Goal: Information Seeking & Learning: Learn about a topic

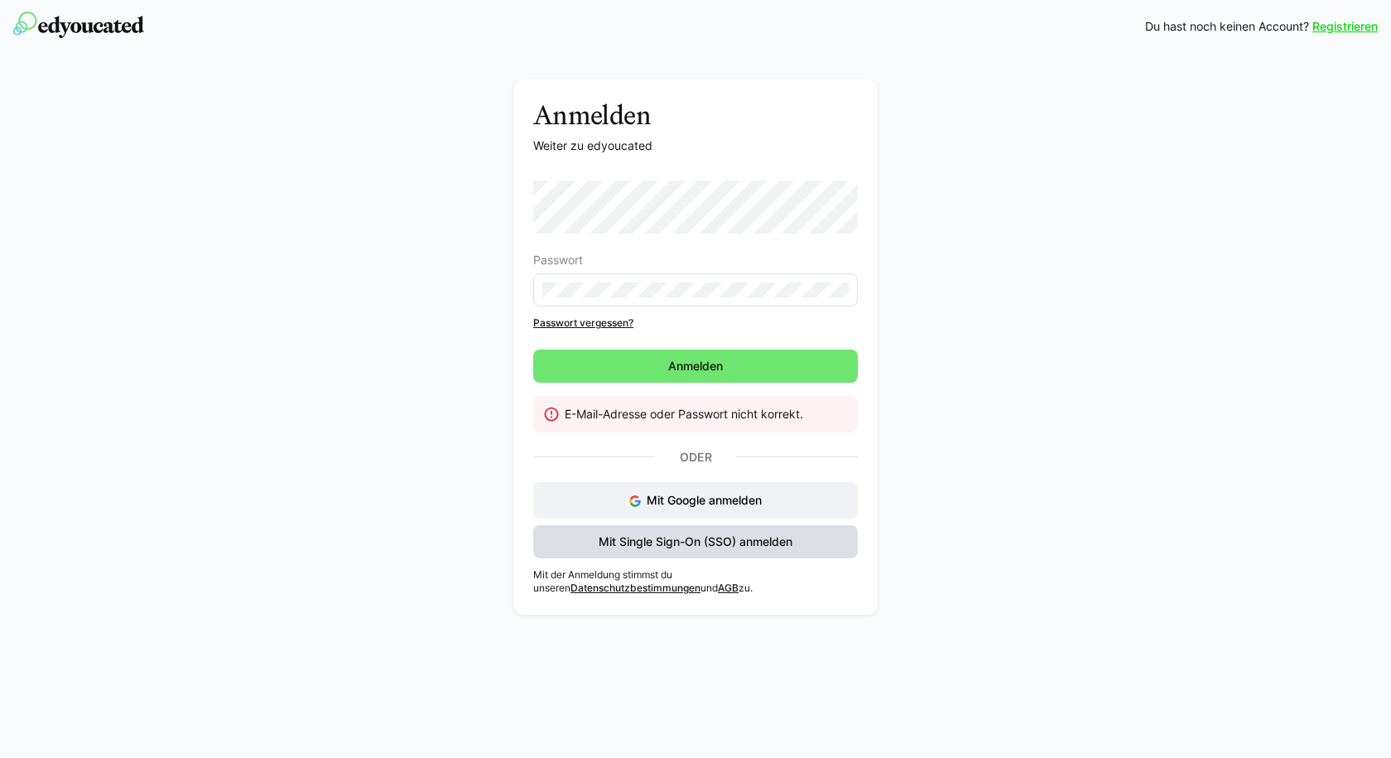
click at [712, 542] on span "Mit Single Sign-On (SSO) anmelden" at bounding box center [695, 541] width 199 height 17
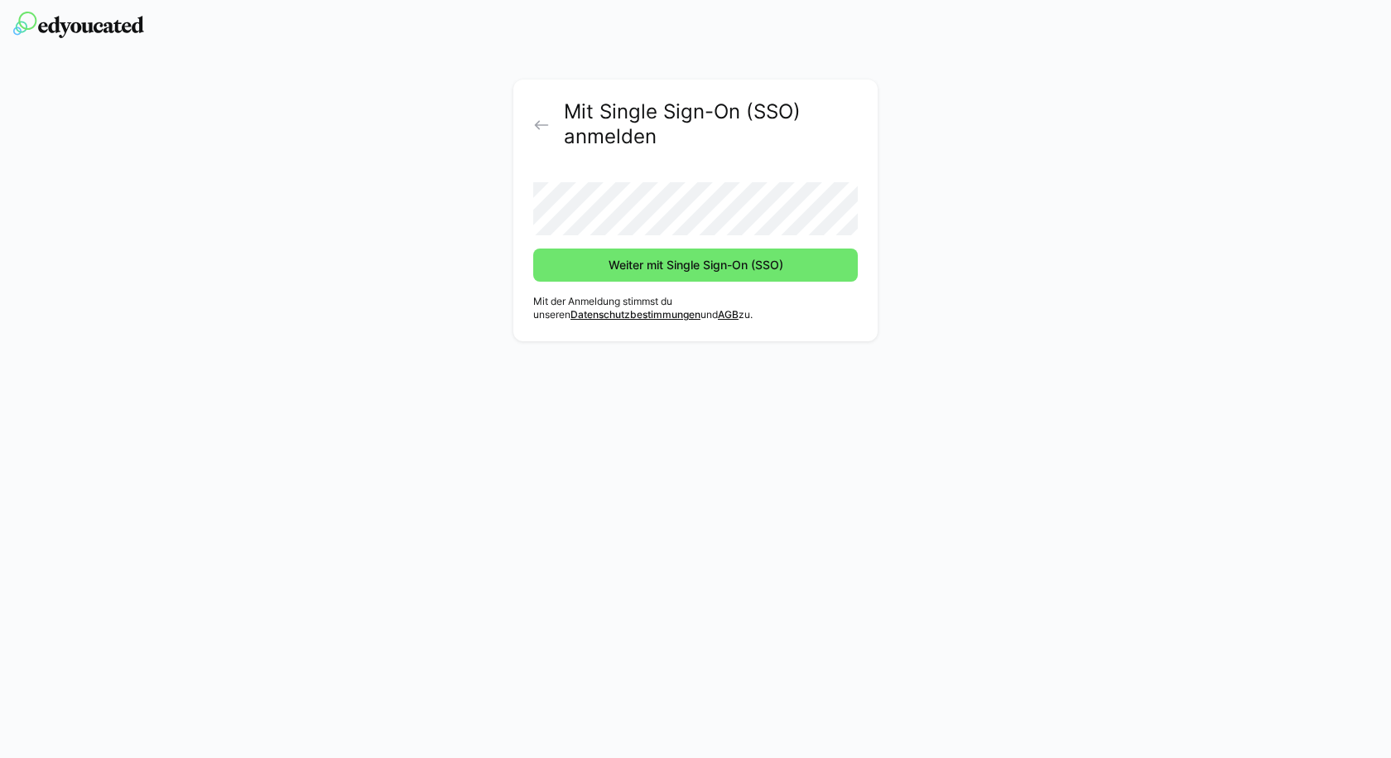
click at [533, 248] on button "Weiter mit Single Sign-On (SSO)" at bounding box center [695, 264] width 325 height 33
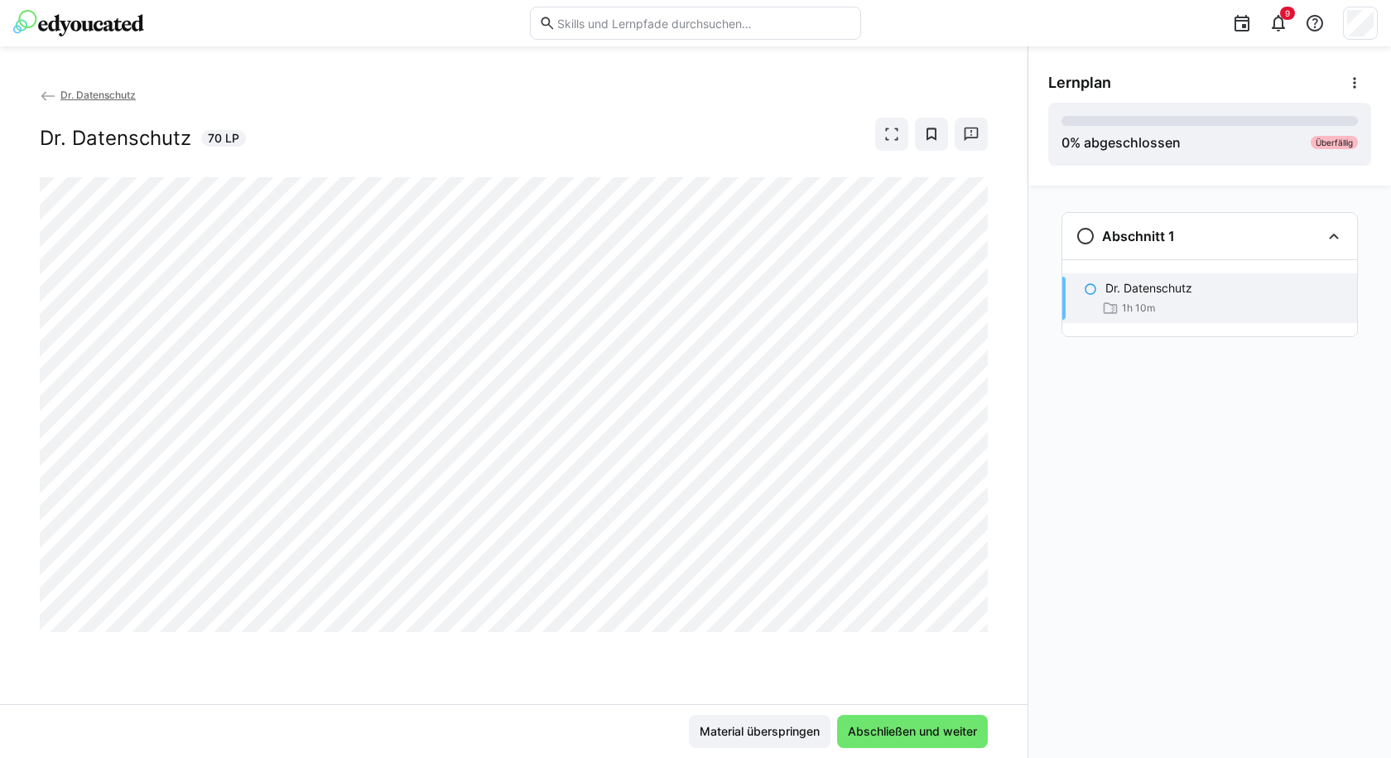
click at [1031, 692] on div "Abschnitt 1 Dr. Datenschutz 1h 10m" at bounding box center [1210, 472] width 363 height 572
click at [518, 676] on div "Dr. Datenschutz Dr. Datenschutz 70 LP" at bounding box center [514, 395] width 1028 height 618
click at [1005, 533] on div "Dr. Datenschutz Dr. Datenschutz 70 LP" at bounding box center [514, 395] width 1028 height 618
drag, startPoint x: 923, startPoint y: 634, endPoint x: 24, endPoint y: 392, distance: 931.4
click at [24, 392] on div "Dr. Datenschutz Dr. Datenschutz 70 LP" at bounding box center [514, 395] width 1028 height 618
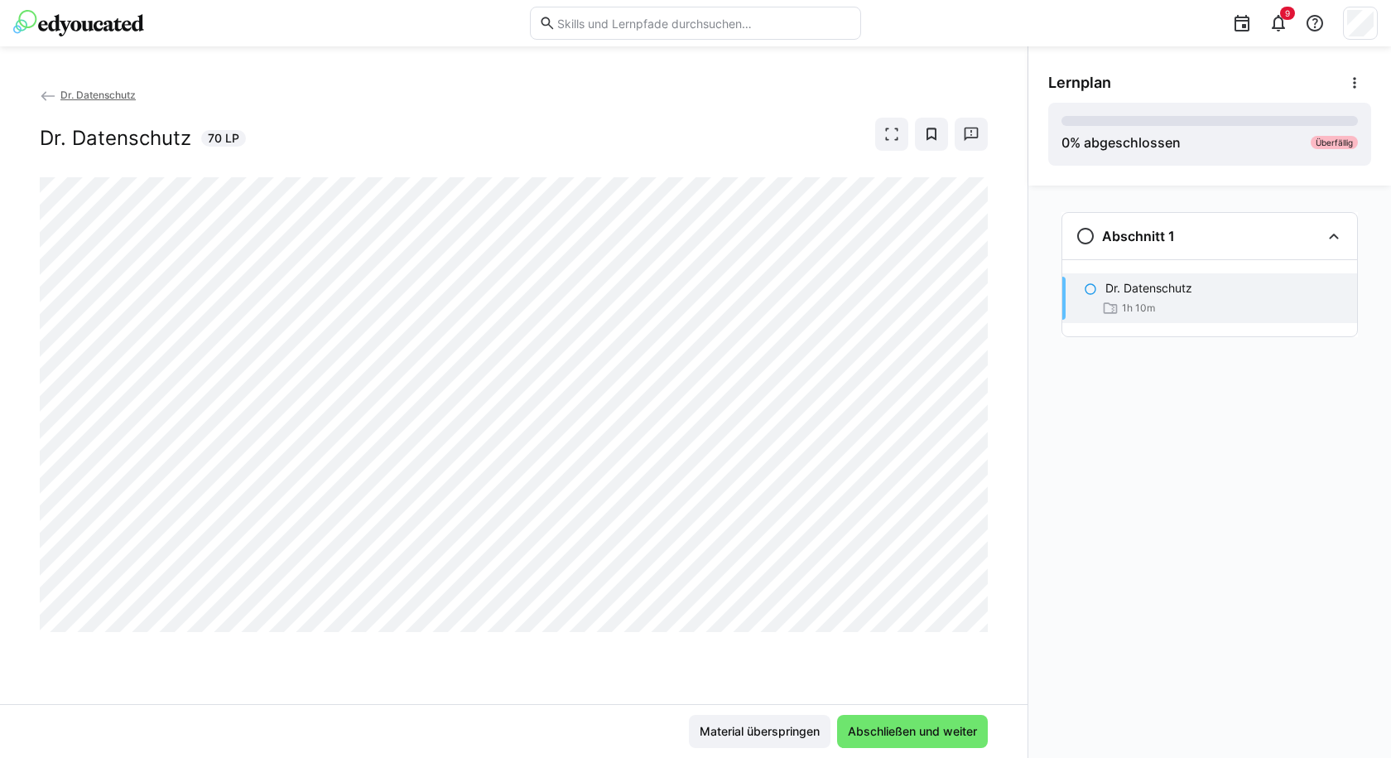
drag, startPoint x: 1140, startPoint y: 471, endPoint x: 1123, endPoint y: 497, distance: 31.0
drag, startPoint x: 1123, startPoint y: 497, endPoint x: 1105, endPoint y: 615, distance: 119.8
click at [1105, 615] on div "Abschnitt 1 Dr. Datenschutz 1h 10m" at bounding box center [1210, 472] width 363 height 572
drag, startPoint x: 230, startPoint y: 693, endPoint x: 376, endPoint y: 653, distance: 151.1
click at [229, 692] on div "Dr. Datenschutz Dr. Datenschutz 70 LP" at bounding box center [514, 395] width 1028 height 618
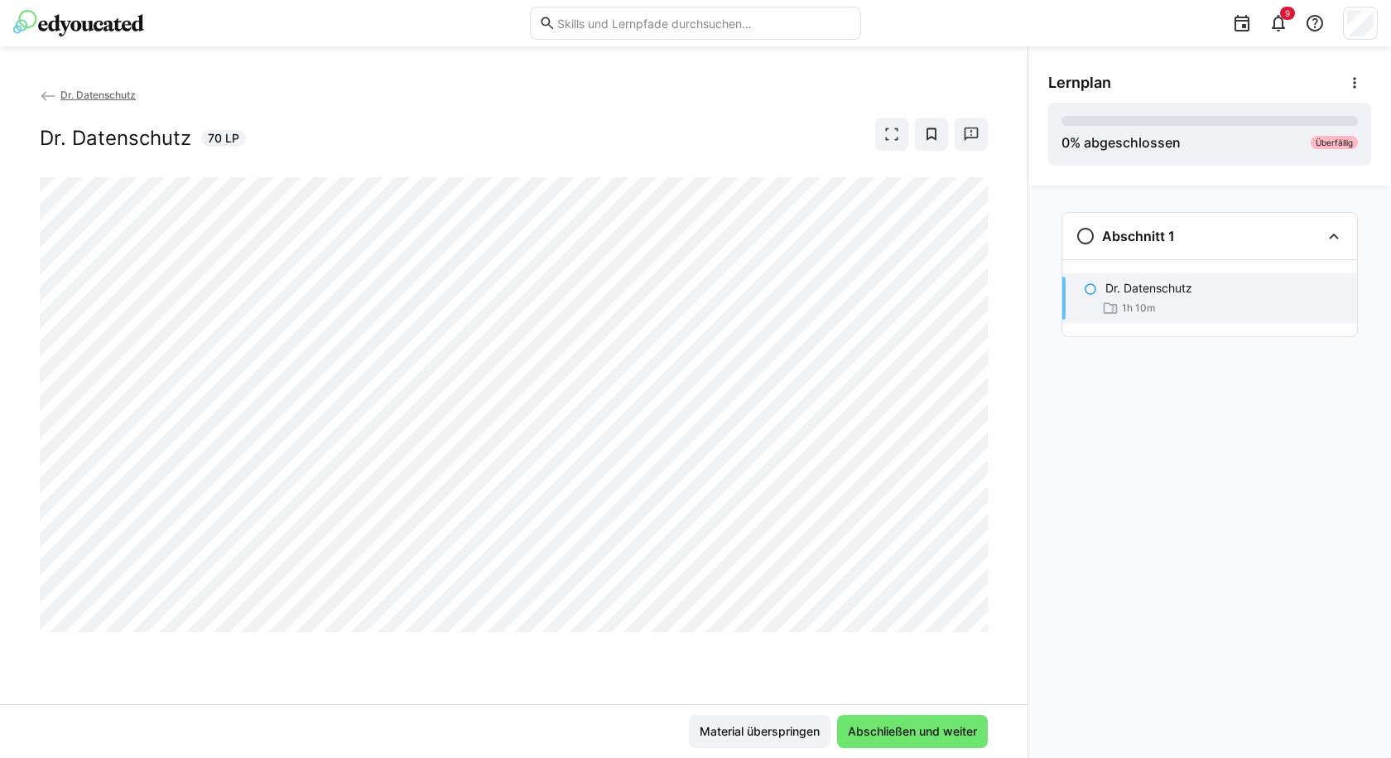
click at [369, 672] on div "Dr. Datenschutz Dr. Datenschutz 70 LP" at bounding box center [514, 395] width 1028 height 618
click at [325, 690] on div "Dr. Datenschutz Dr. Datenschutz 70 LP" at bounding box center [514, 395] width 1028 height 618
click at [532, 692] on div "Dr. Datenschutz Dr. Datenschutz 70 LP" at bounding box center [514, 395] width 1028 height 618
click at [334, 654] on div "Dr. Datenschutz Dr. Datenschutz 70 LP" at bounding box center [514, 395] width 1028 height 618
drag, startPoint x: 74, startPoint y: 677, endPoint x: 19, endPoint y: 675, distance: 54.7
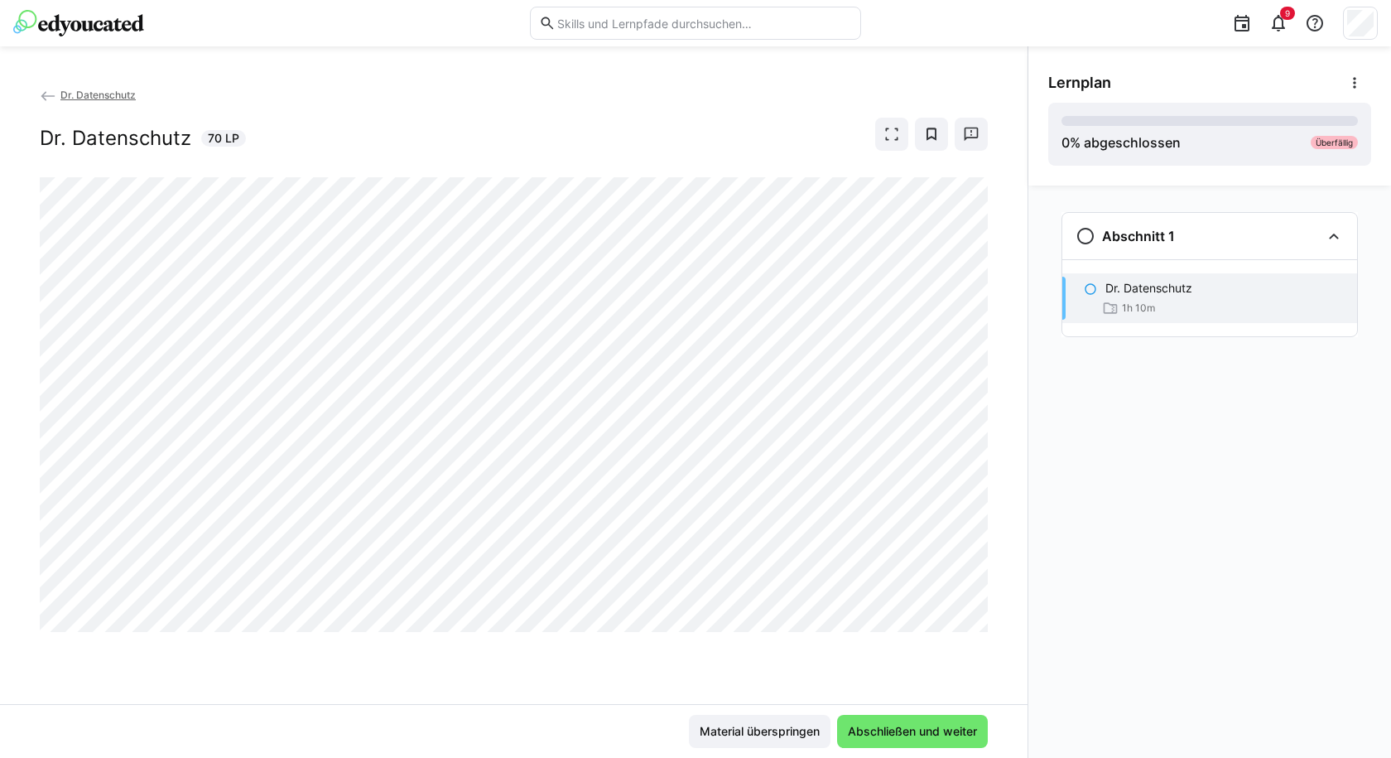
click at [19, 675] on div "Dr. Datenschutz Dr. Datenschutz 70 LP" at bounding box center [514, 395] width 1028 height 618
drag, startPoint x: 152, startPoint y: 686, endPoint x: 101, endPoint y: 698, distance: 52.0
click at [101, 698] on div "Dr. Datenschutz Dr. Datenschutz 70 LP" at bounding box center [514, 395] width 1028 height 618
click at [297, 691] on div "Dr. Datenschutz Dr. Datenschutz 70 LP" at bounding box center [514, 395] width 1028 height 618
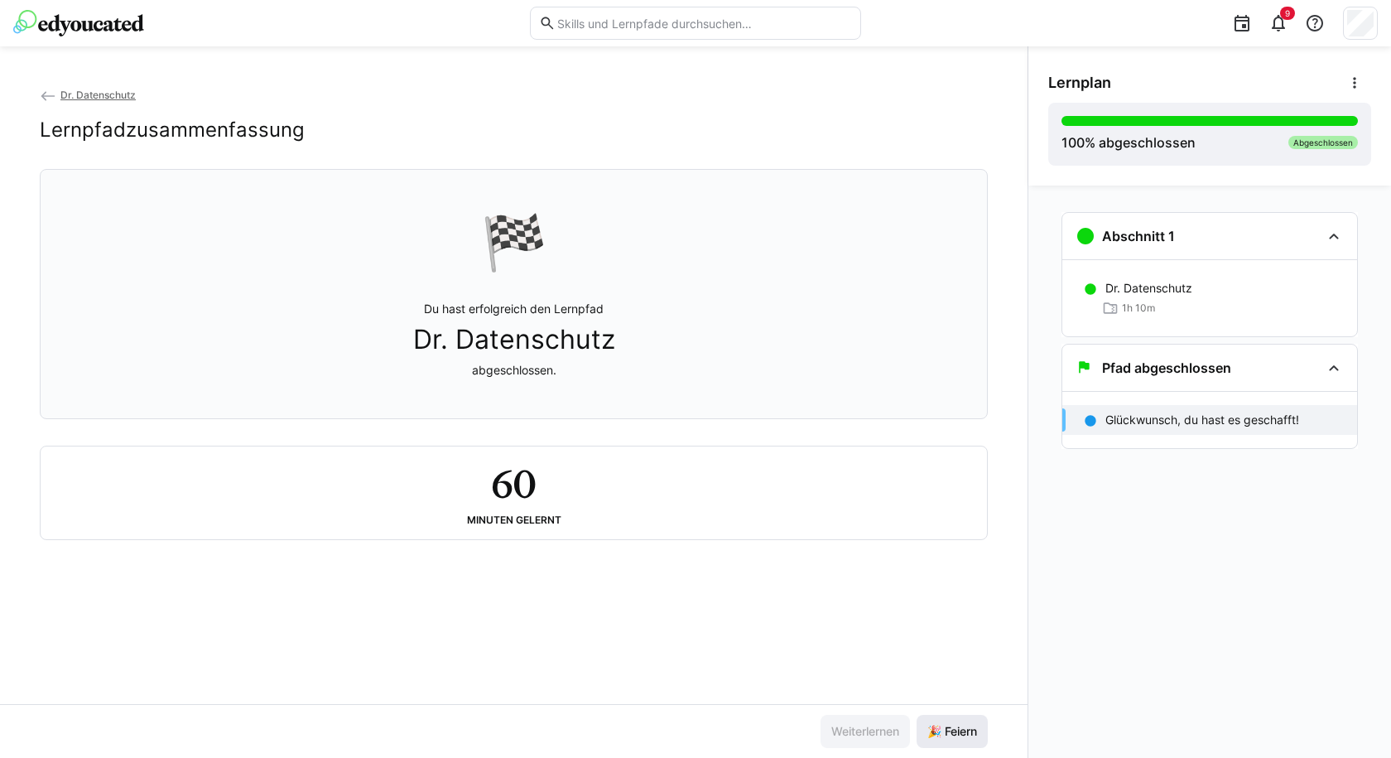
click at [969, 724] on span "🎉 Feiern" at bounding box center [952, 731] width 55 height 17
click at [986, 728] on span "🎉 Feiern" at bounding box center [952, 731] width 71 height 33
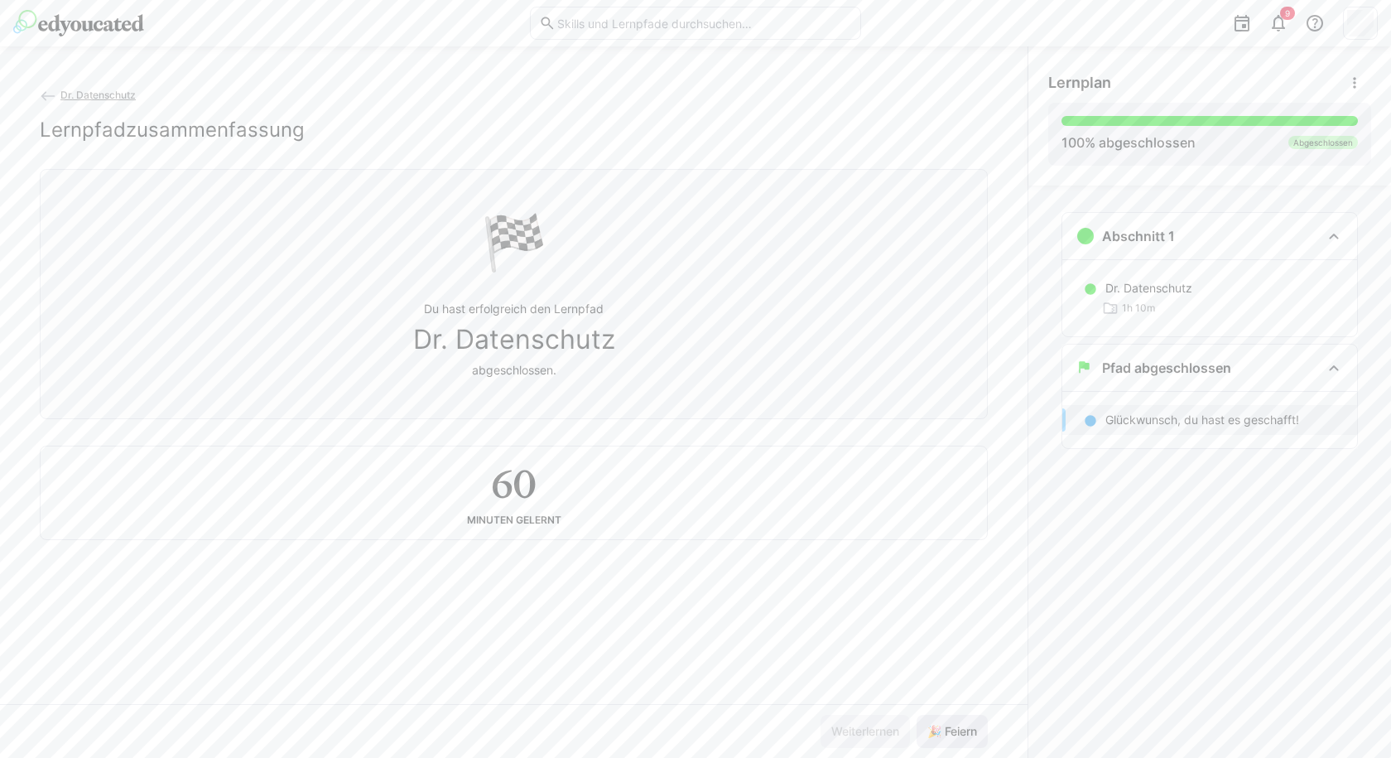
click at [963, 733] on span "🎉 Feiern" at bounding box center [952, 731] width 55 height 17
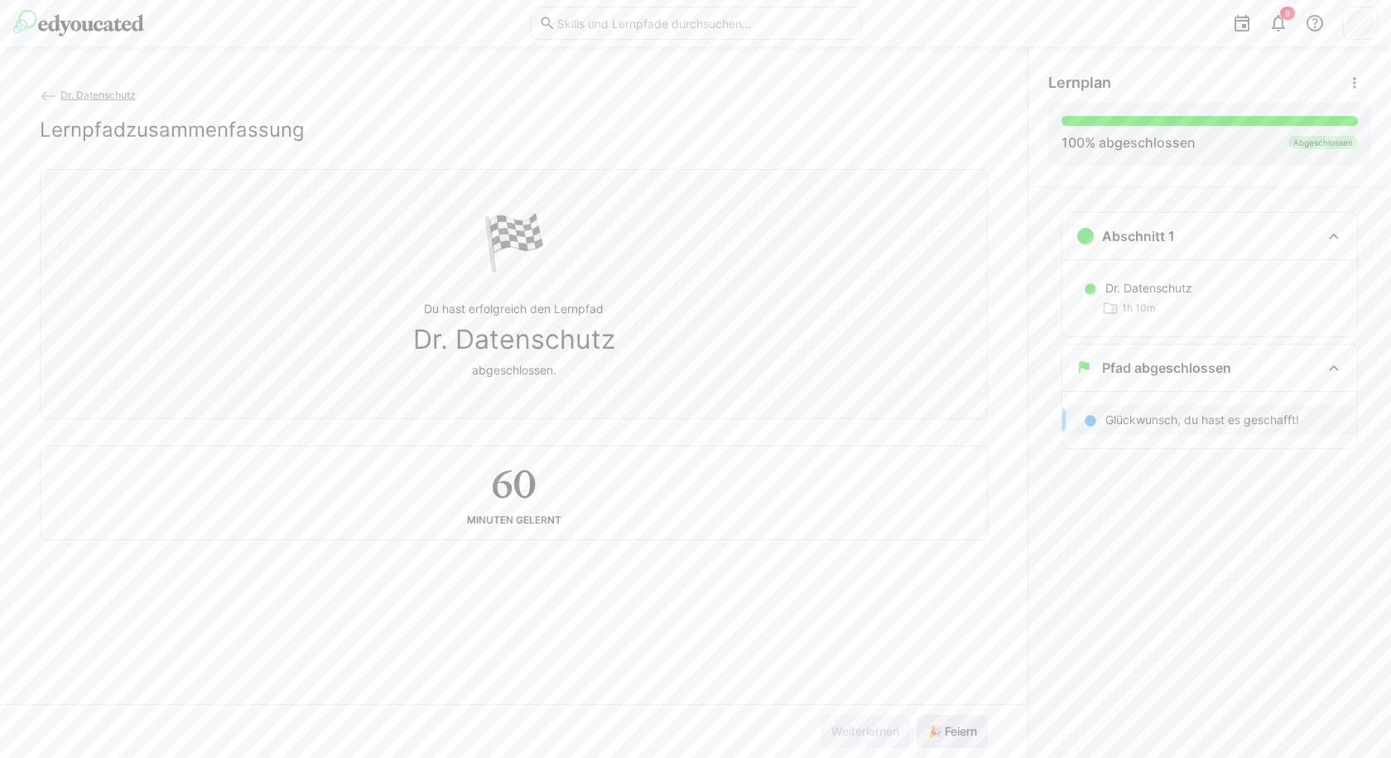
click at [963, 733] on span "🎉 Feiern" at bounding box center [952, 731] width 55 height 17
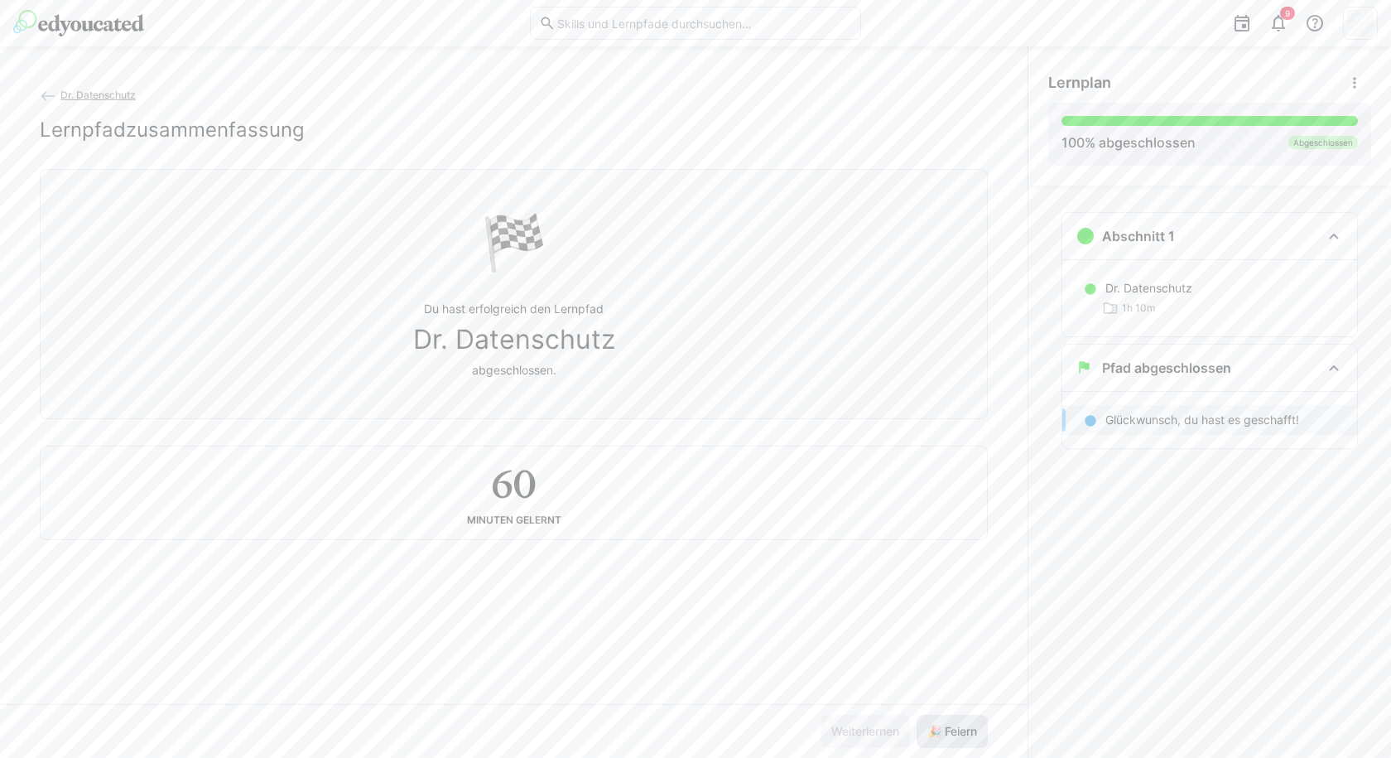
click at [963, 733] on span "🎉 Feiern" at bounding box center [952, 731] width 55 height 17
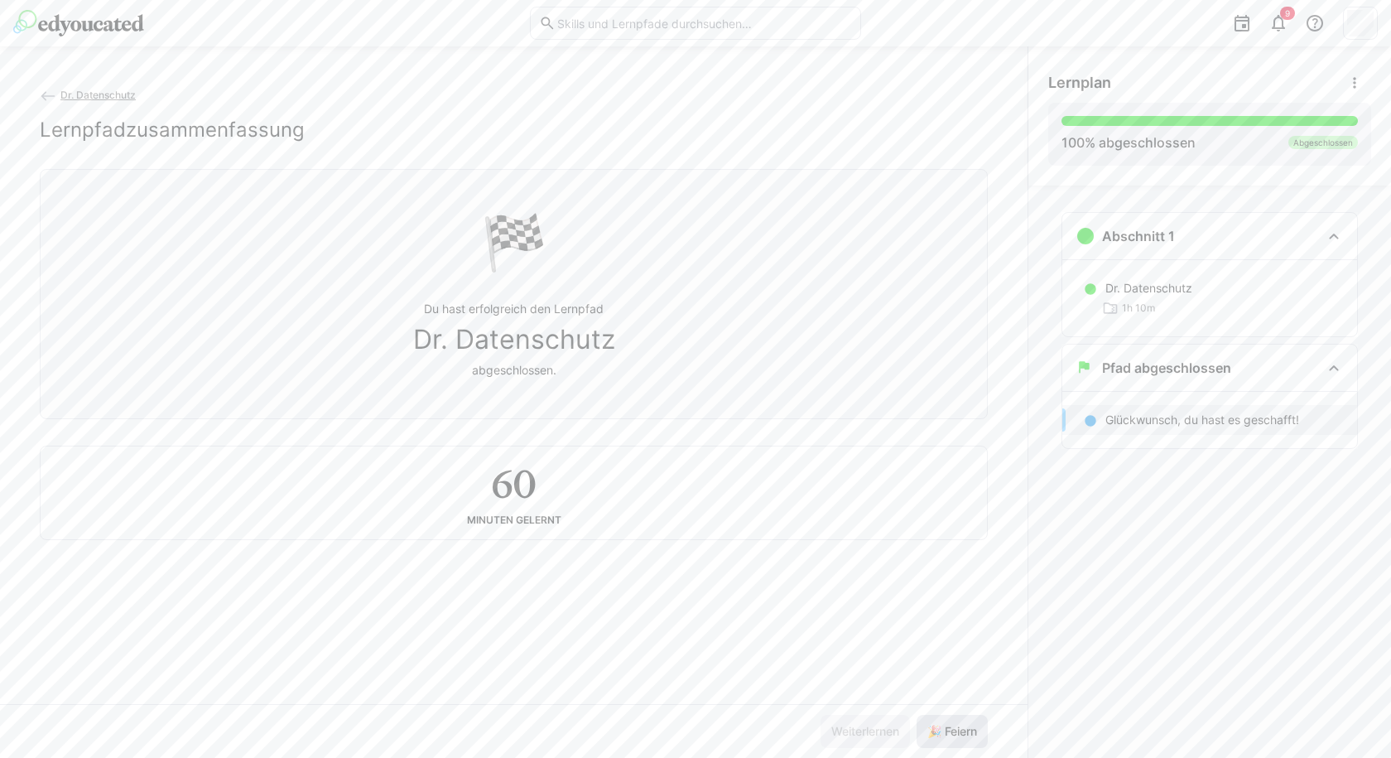
click at [963, 733] on span "🎉 Feiern" at bounding box center [952, 731] width 55 height 17
click at [957, 728] on span "🎉 Feiern" at bounding box center [952, 731] width 55 height 17
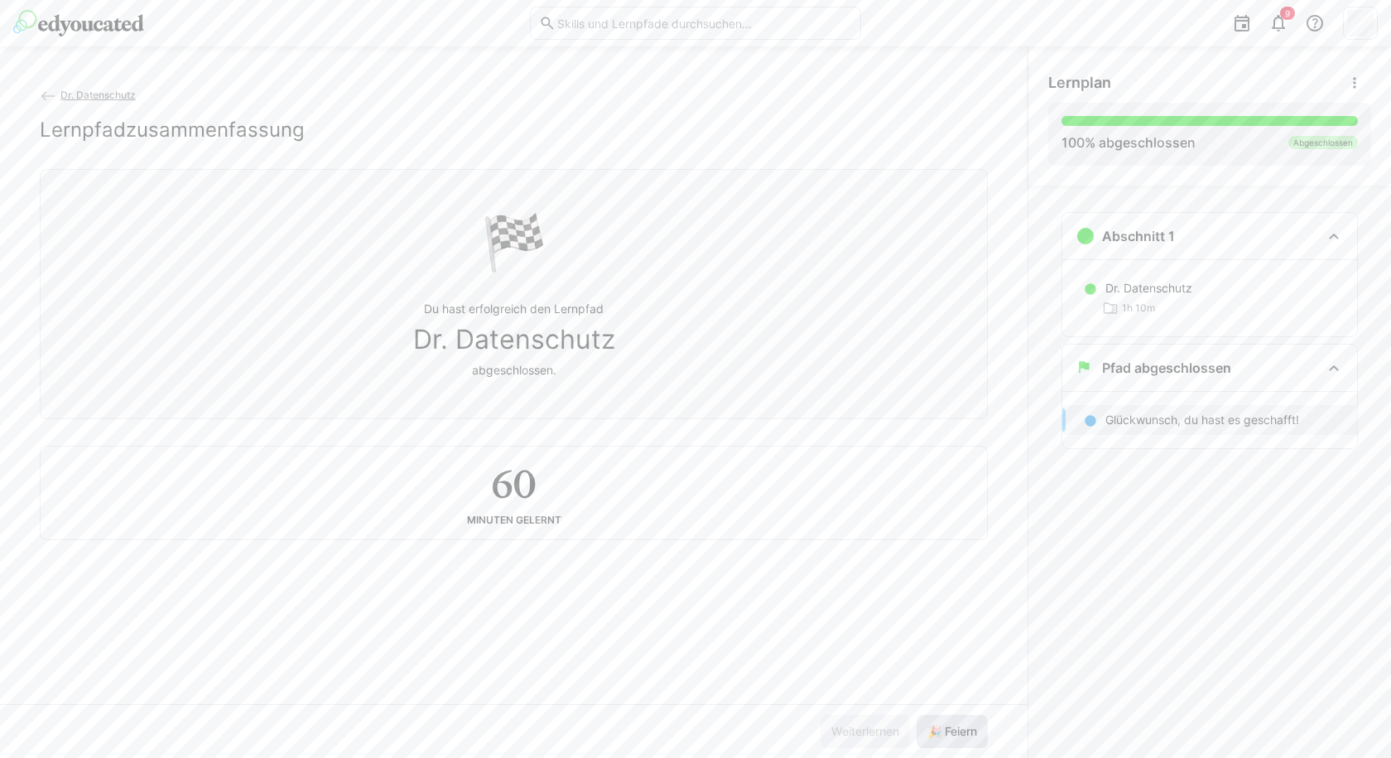
click at [957, 728] on span "🎉 Feiern" at bounding box center [952, 731] width 55 height 17
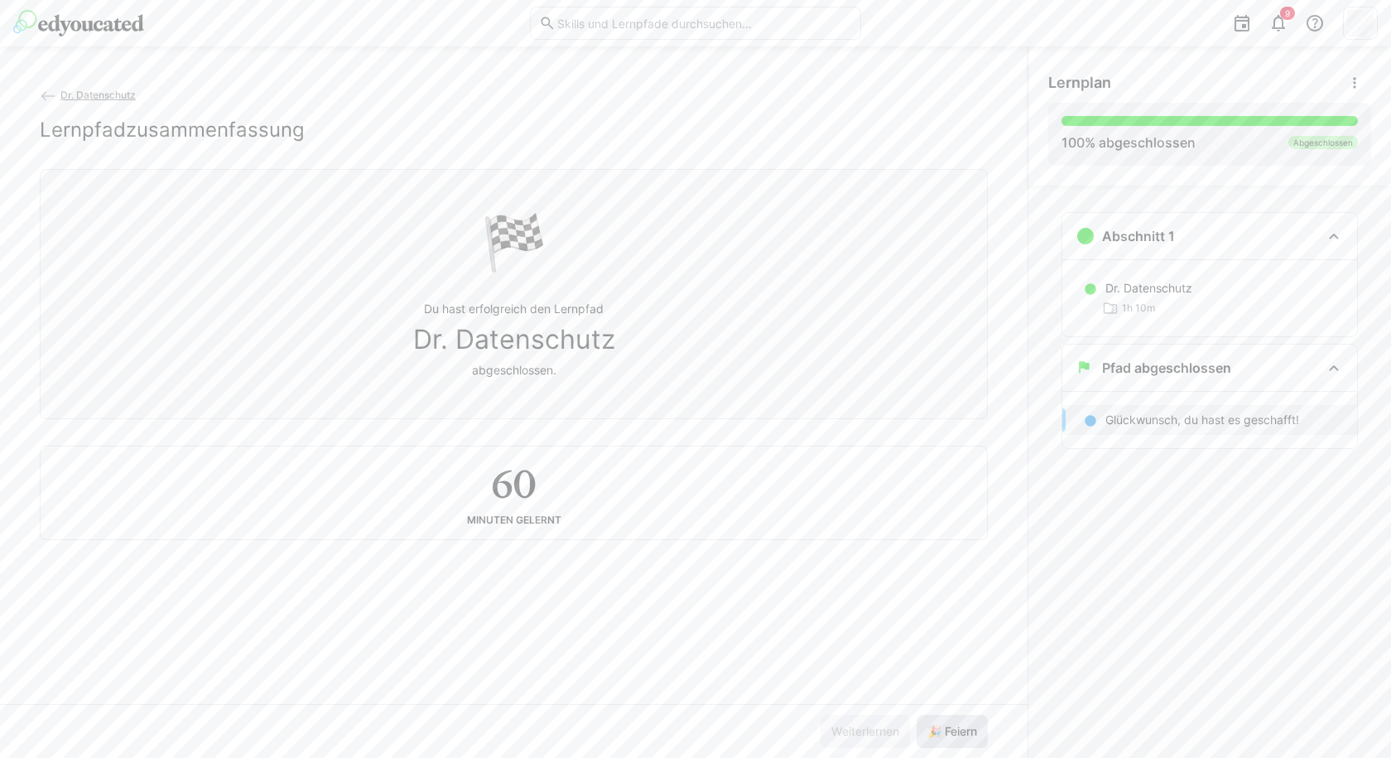
click at [957, 728] on span "🎉 Feiern" at bounding box center [952, 731] width 55 height 17
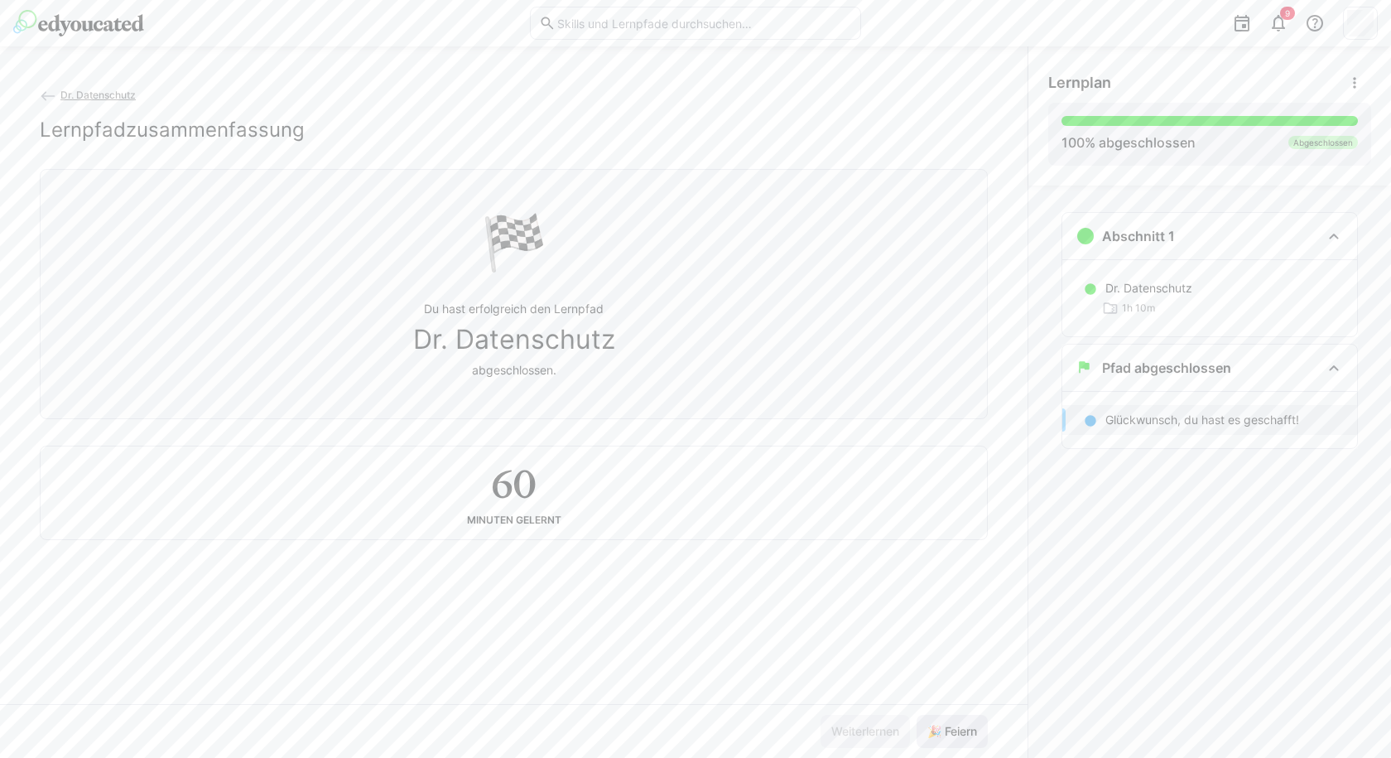
click at [957, 728] on span "🎉 Feiern" at bounding box center [952, 731] width 55 height 17
click at [690, 483] on div "60 Minuten gelernt" at bounding box center [514, 493] width 920 height 66
click at [955, 743] on span "🎉 Feiern" at bounding box center [952, 731] width 71 height 33
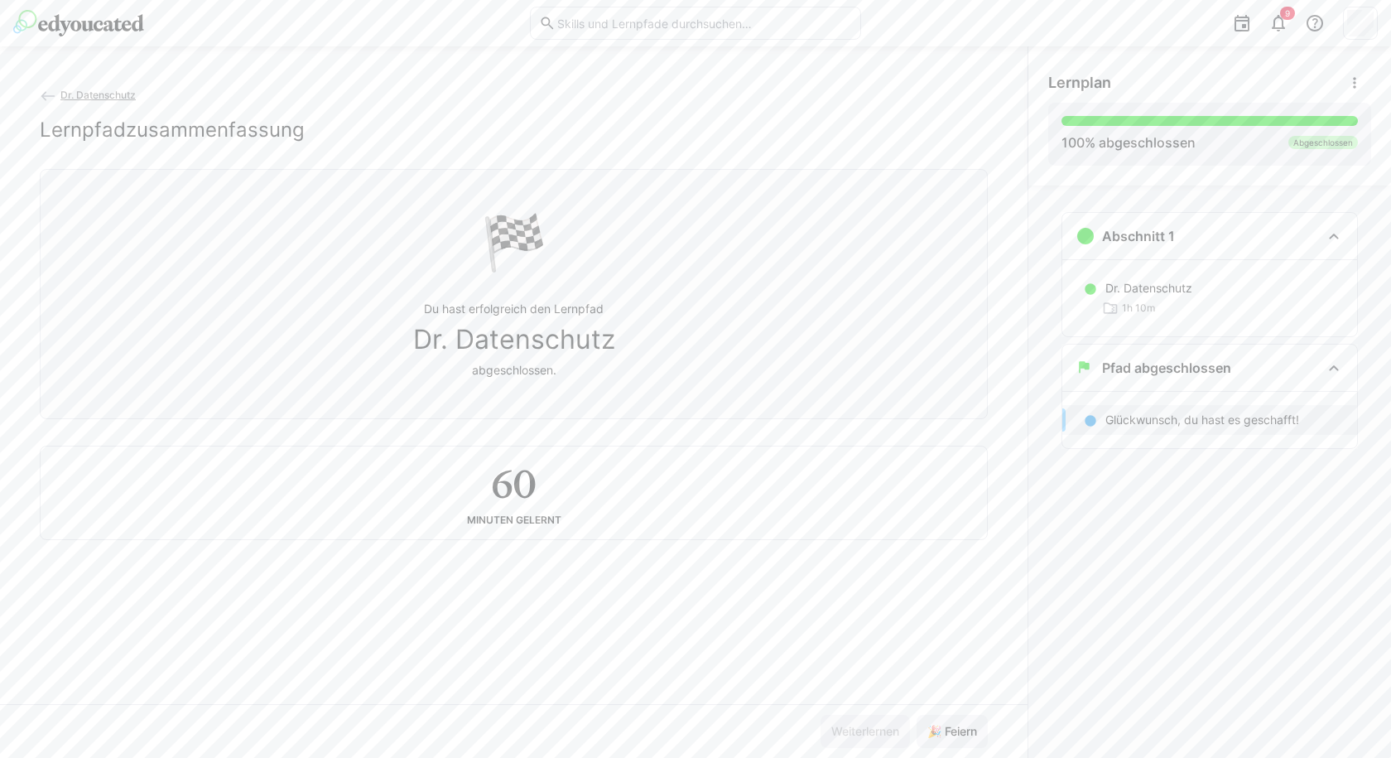
click at [955, 740] on span "🎉 Feiern" at bounding box center [952, 731] width 71 height 33
click at [955, 735] on span "🎉 Feiern" at bounding box center [952, 731] width 55 height 17
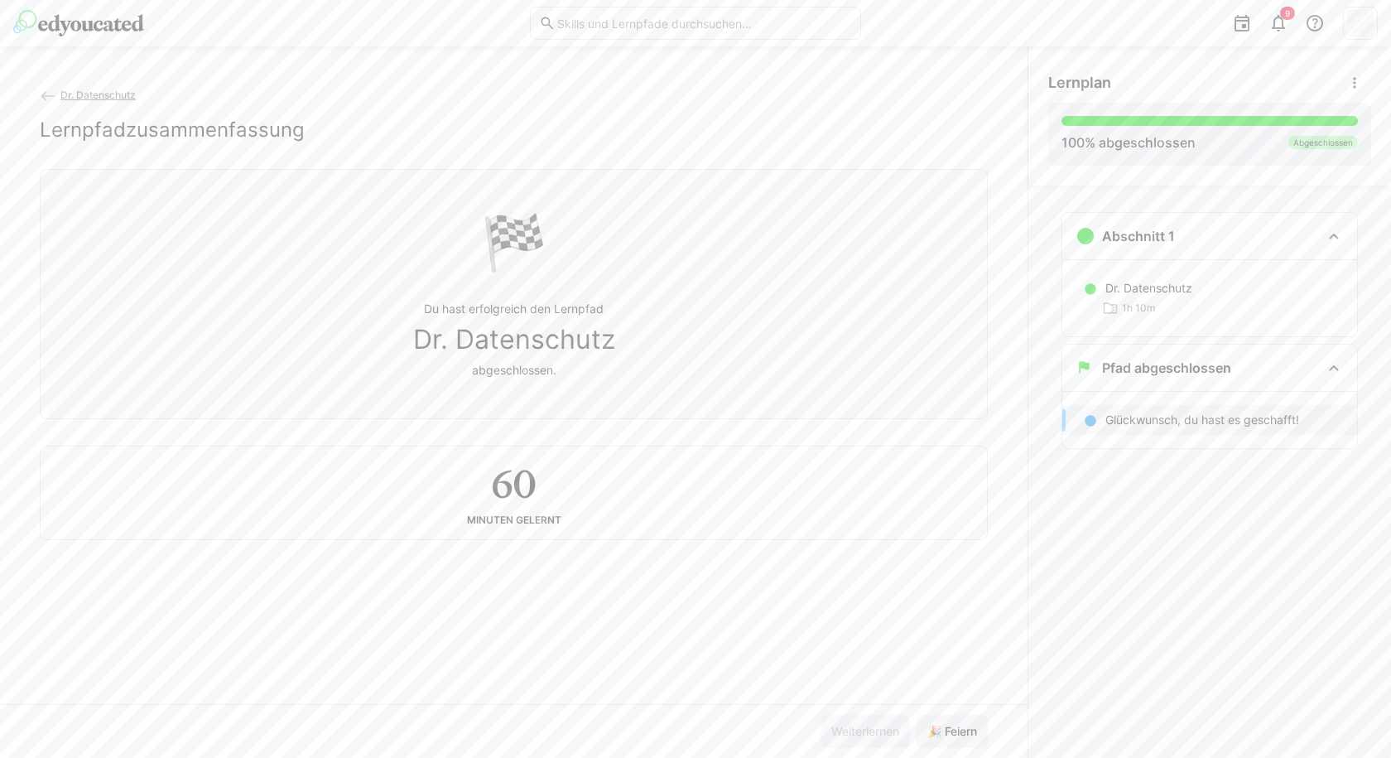
click at [955, 735] on span "🎉 Feiern" at bounding box center [952, 731] width 55 height 17
click at [959, 740] on span "🎉 Feiern" at bounding box center [952, 731] width 71 height 33
click at [959, 734] on span "🎉 Feiern" at bounding box center [952, 731] width 55 height 17
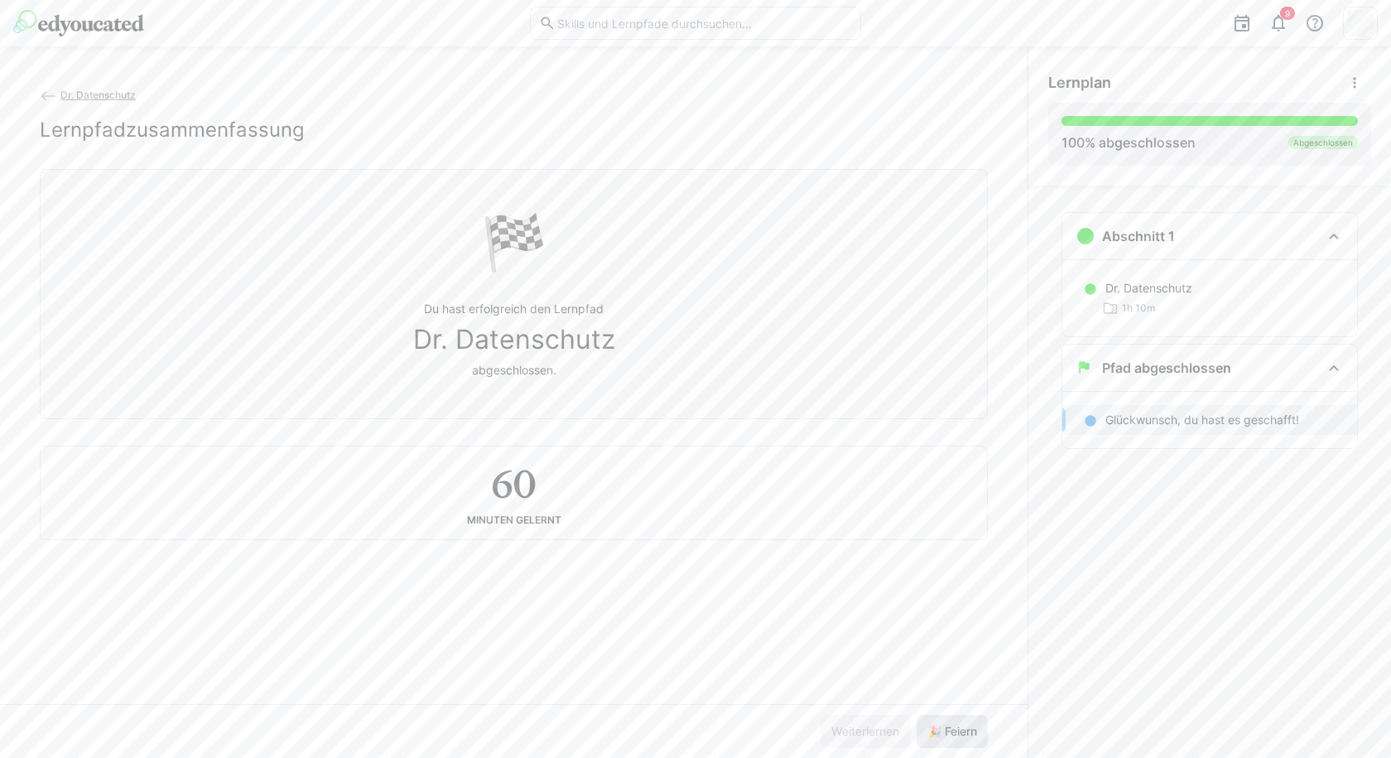
click at [959, 734] on span "🎉 Feiern" at bounding box center [952, 731] width 55 height 17
click at [957, 733] on span "🎉 Feiern" at bounding box center [952, 731] width 55 height 17
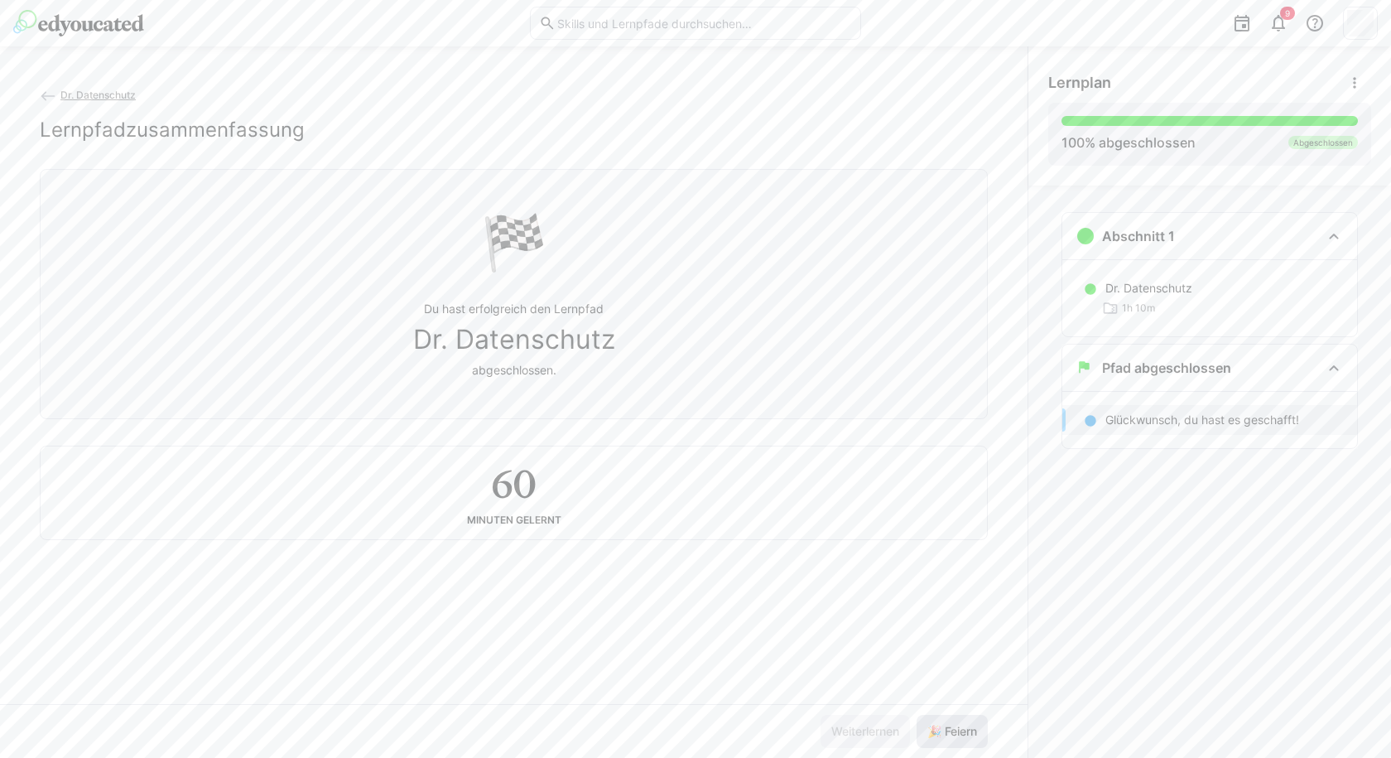
click at [957, 733] on span "🎉 Feiern" at bounding box center [952, 731] width 55 height 17
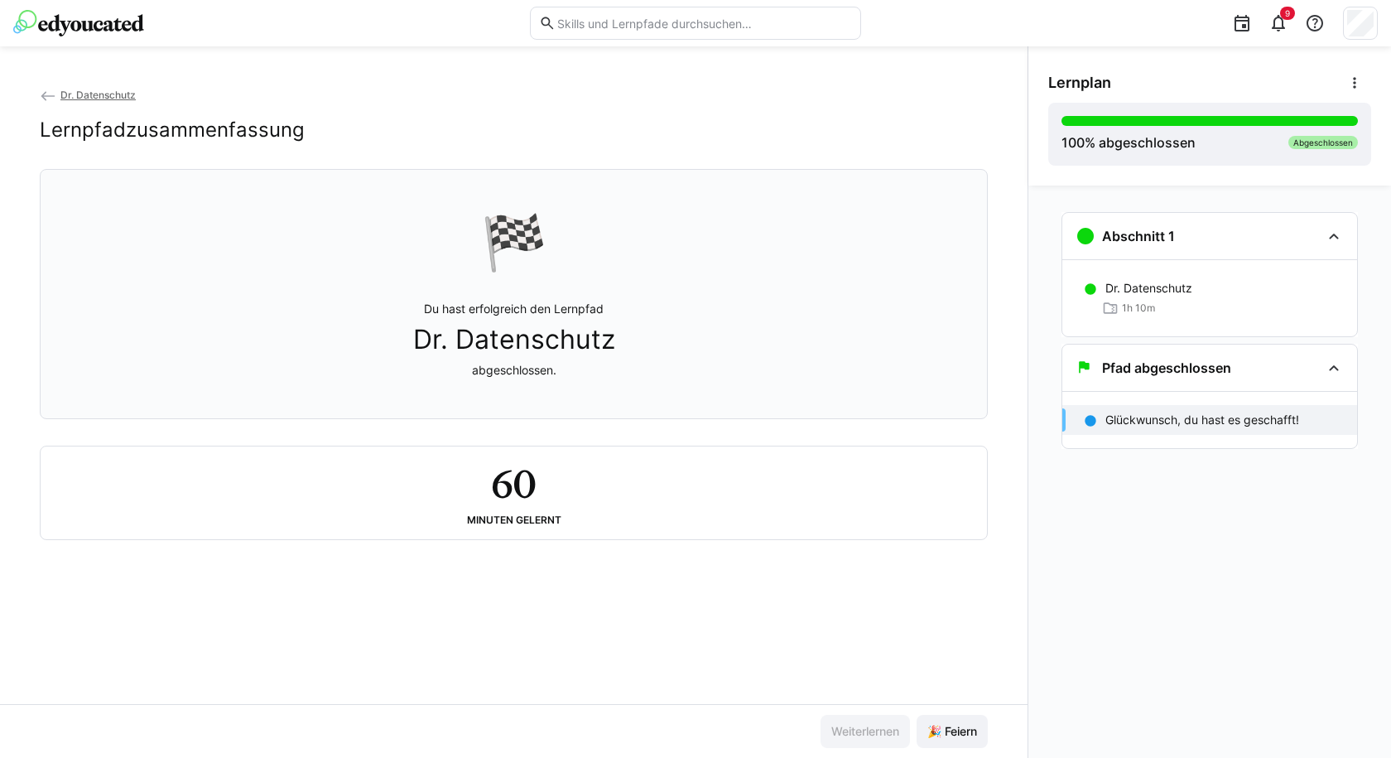
click at [897, 614] on div "Dr. Datenschutz Lernpfadzusammenfassung 🏁 Du hast erfolgreich den Lernpfad Dr. …" at bounding box center [514, 395] width 1028 height 618
